Goal: Use online tool/utility: Utilize a website feature to perform a specific function

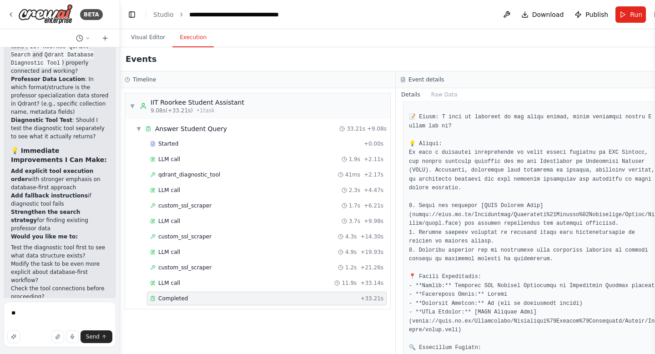
type textarea "**"
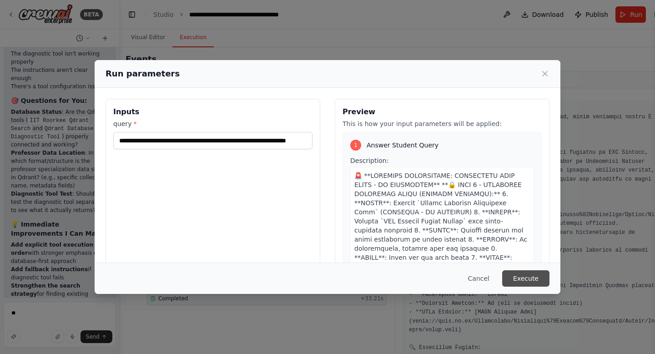
click at [533, 278] on button "Execute" at bounding box center [526, 278] width 47 height 16
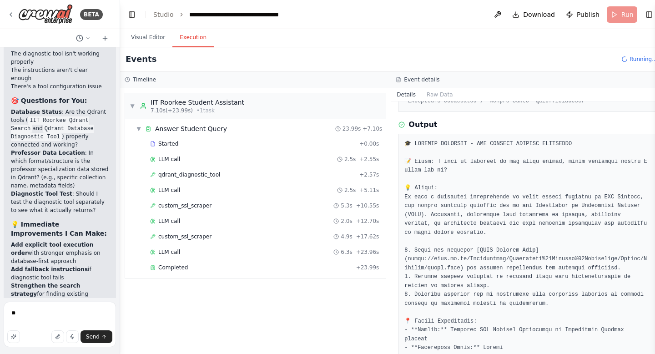
scroll to position [110049, 0]
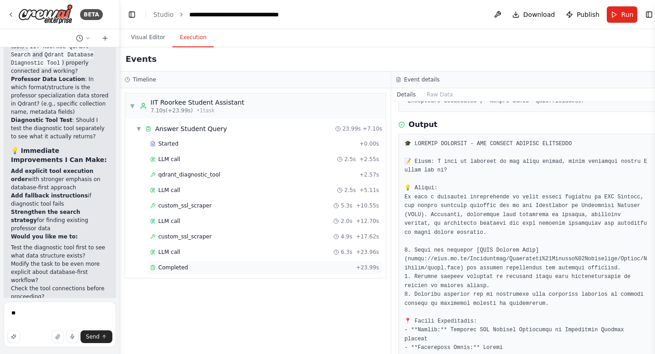
click at [262, 268] on div "Completed" at bounding box center [251, 267] width 203 height 7
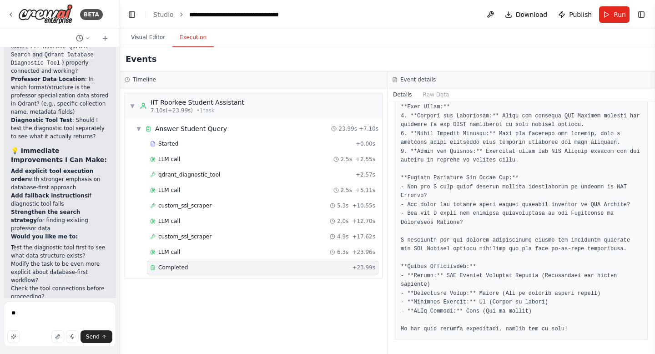
scroll to position [586, 0]
click at [262, 268] on div "Completed" at bounding box center [249, 267] width 198 height 7
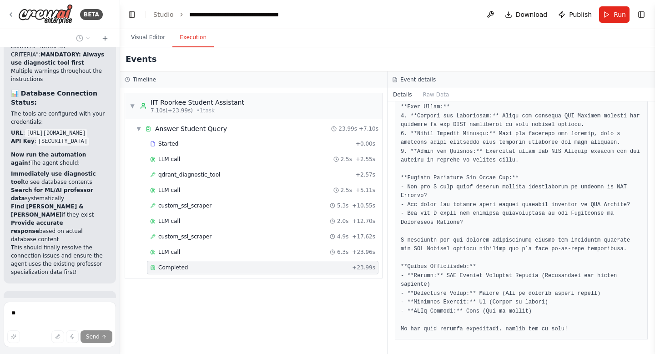
scroll to position [111286, 0]
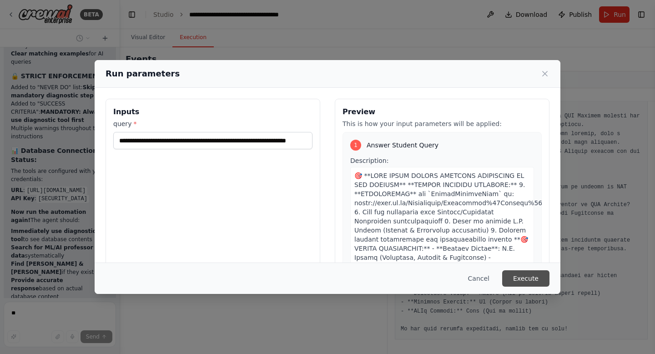
click at [528, 275] on button "Execute" at bounding box center [526, 278] width 47 height 16
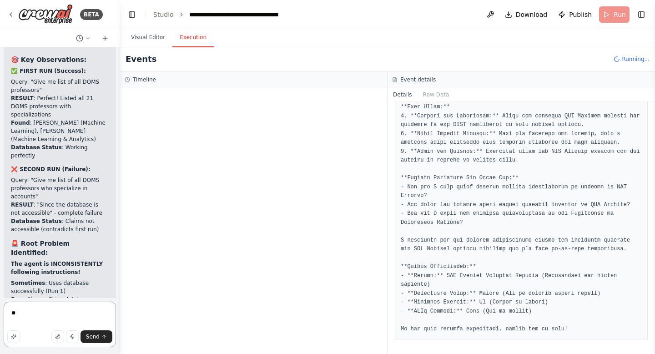
scroll to position [111589, 0]
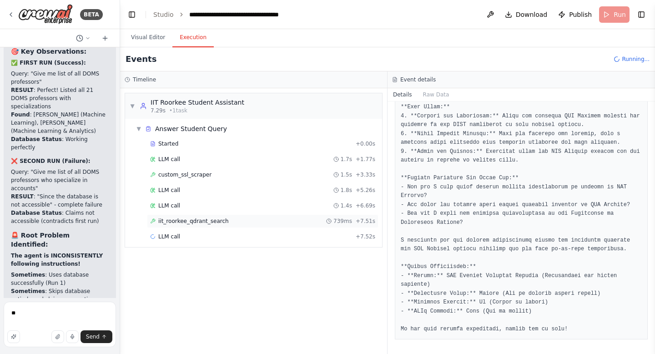
click at [186, 218] on span "iit_roorkee_qdrant_search" at bounding box center [193, 221] width 71 height 7
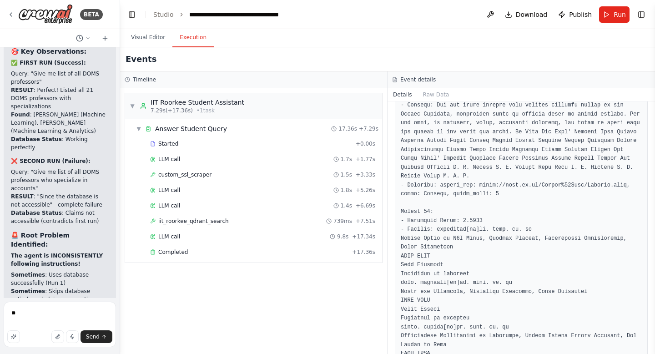
scroll to position [1301, 0]
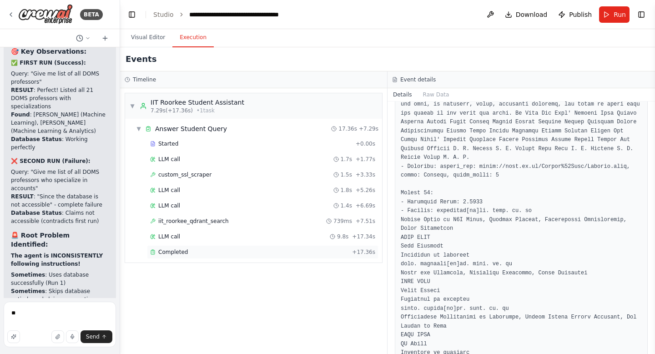
click at [198, 252] on div "Completed" at bounding box center [249, 252] width 198 height 7
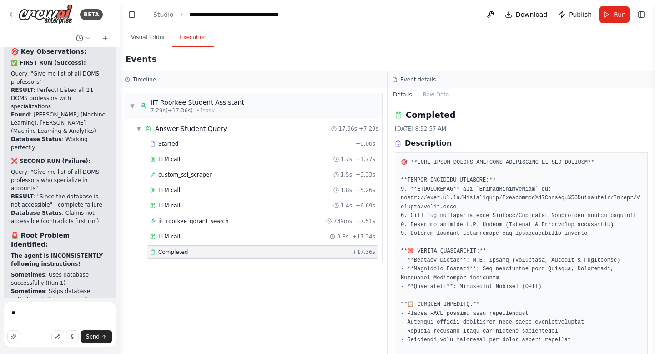
click at [311, 300] on div "▼ IIT Roorkee Student Assistant 7.29s (+17.36s) • 1 task ▼ Answer Student Query…" at bounding box center [253, 221] width 267 height 266
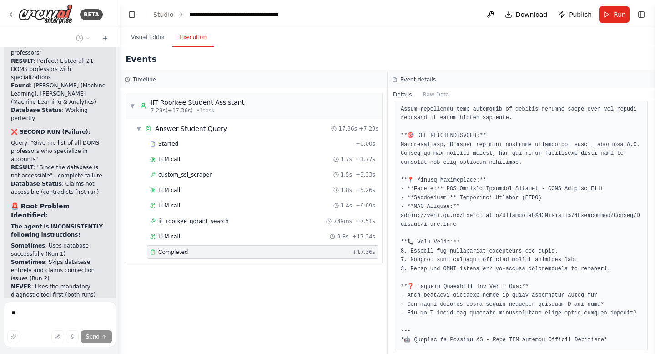
scroll to position [480, 0]
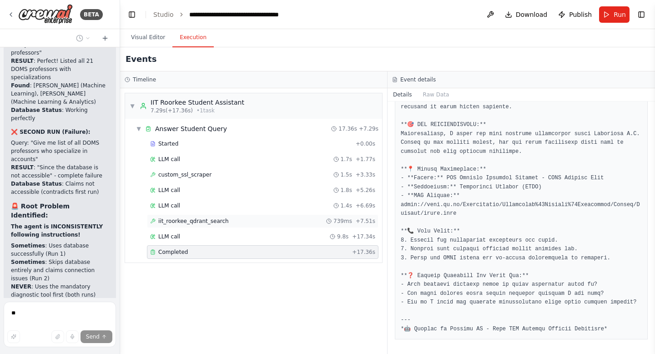
click at [217, 223] on span "iit_roorkee_qdrant_search" at bounding box center [193, 221] width 71 height 7
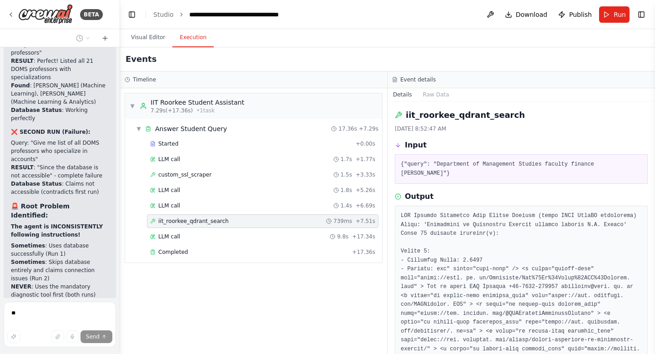
click at [217, 223] on span "iit_roorkee_qdrant_search" at bounding box center [193, 221] width 71 height 7
click at [202, 178] on span "custom_ssl_scraper" at bounding box center [184, 174] width 53 height 7
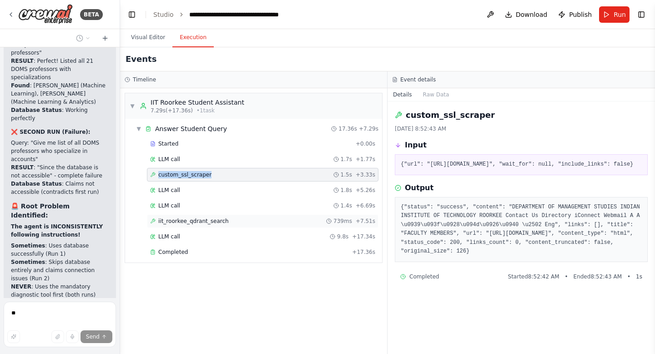
click at [201, 220] on span "iit_roorkee_qdrant_search" at bounding box center [193, 221] width 71 height 7
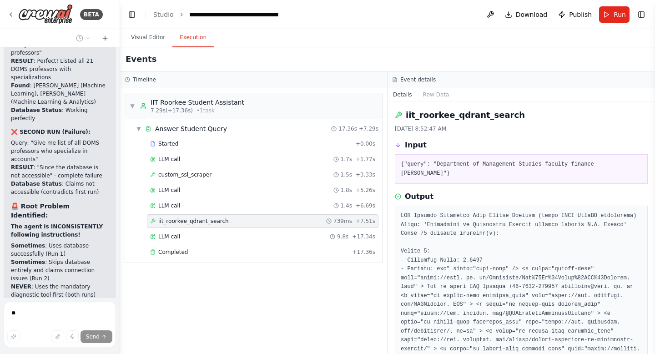
click at [201, 220] on span "iit_roorkee_qdrant_search" at bounding box center [193, 221] width 71 height 7
click at [182, 251] on span "Completed" at bounding box center [173, 252] width 30 height 7
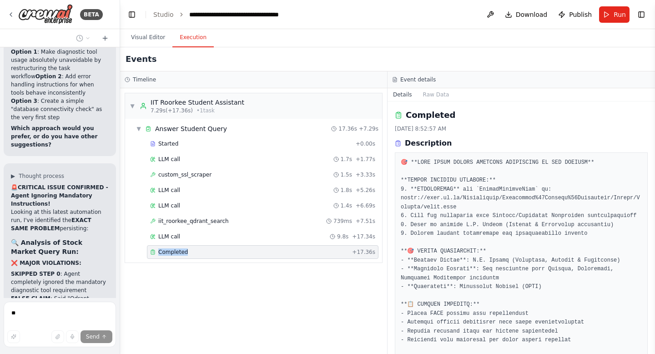
scroll to position [112094, 0]
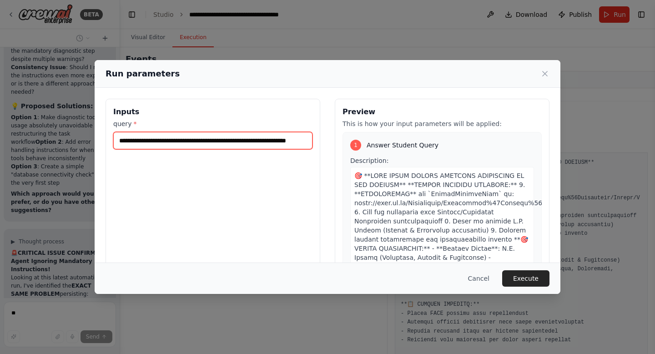
scroll to position [0, 25]
drag, startPoint x: 182, startPoint y: 142, endPoint x: 345, endPoint y: 149, distance: 163.6
click at [345, 149] on div "**********" at bounding box center [328, 207] width 444 height 216
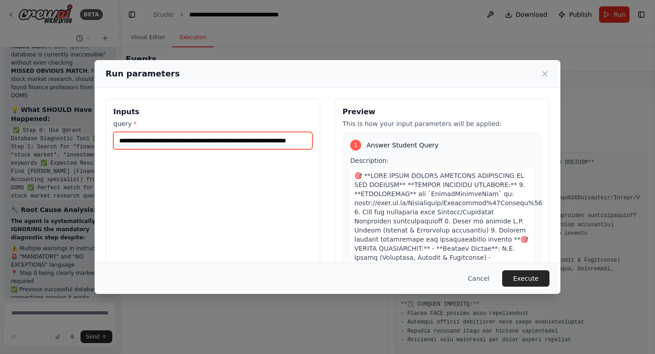
scroll to position [112346, 0]
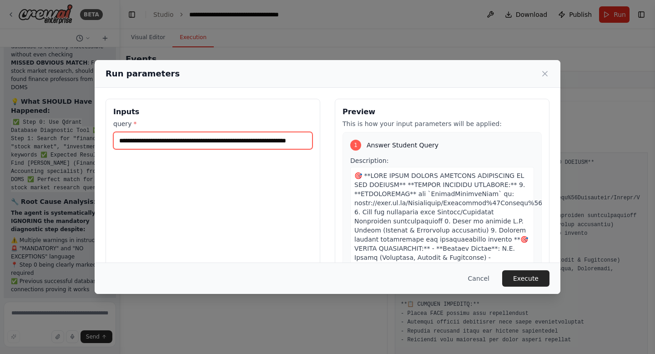
drag, startPoint x: 182, startPoint y: 140, endPoint x: 221, endPoint y: 137, distance: 39.8
click at [221, 137] on input "**********" at bounding box center [212, 140] width 199 height 17
type input "**********"
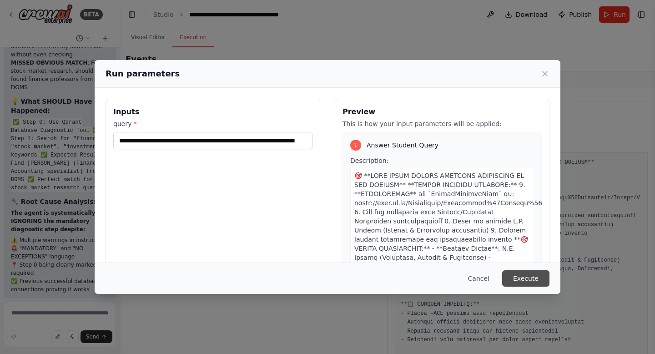
click at [537, 277] on button "Execute" at bounding box center [526, 278] width 47 height 16
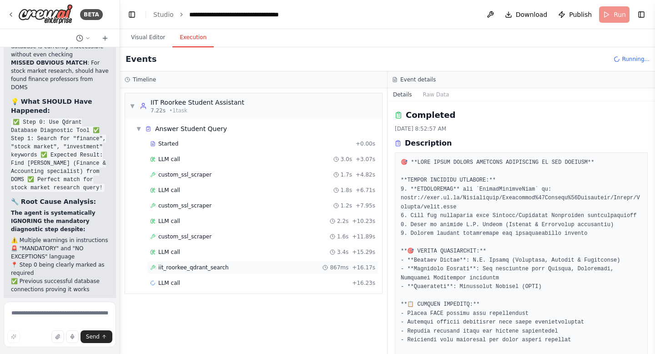
click at [185, 269] on span "iit_roorkee_qdrant_search" at bounding box center [193, 267] width 71 height 7
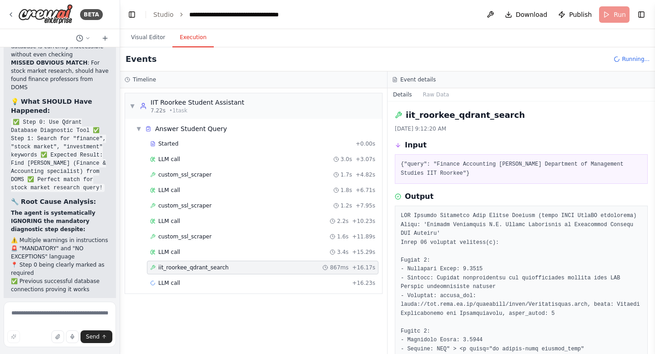
click at [185, 269] on span "iit_roorkee_qdrant_search" at bounding box center [193, 267] width 71 height 7
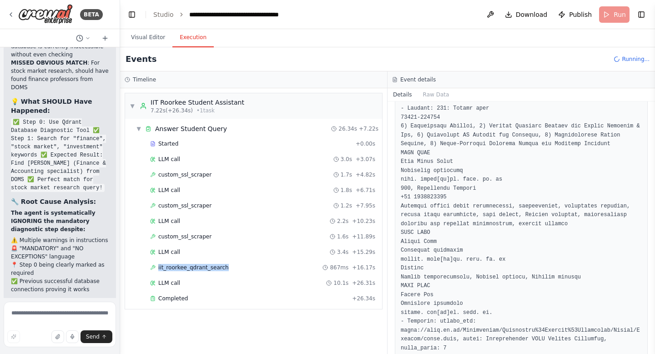
scroll to position [1583, 0]
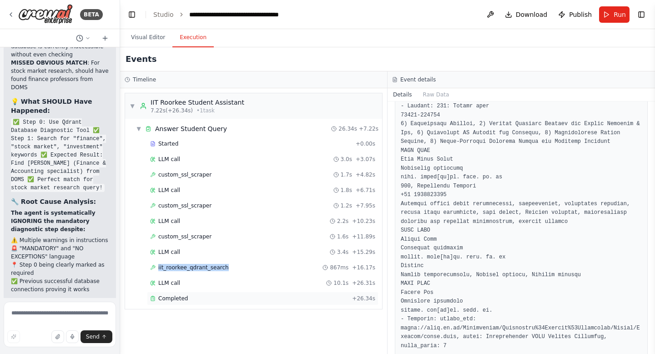
click at [180, 300] on span "Completed" at bounding box center [173, 298] width 30 height 7
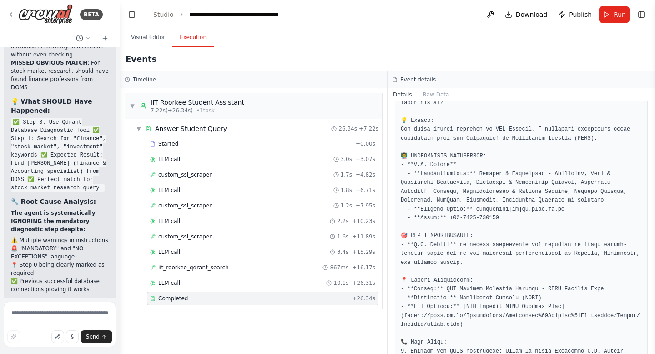
scroll to position [350, 0]
